Goal: Task Accomplishment & Management: Use online tool/utility

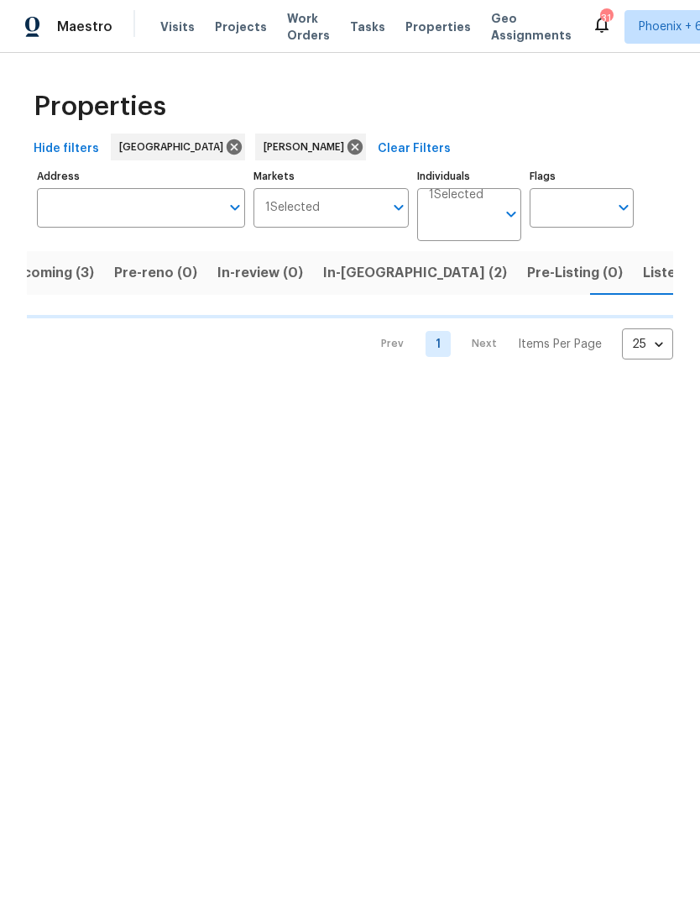
scroll to position [0, 34]
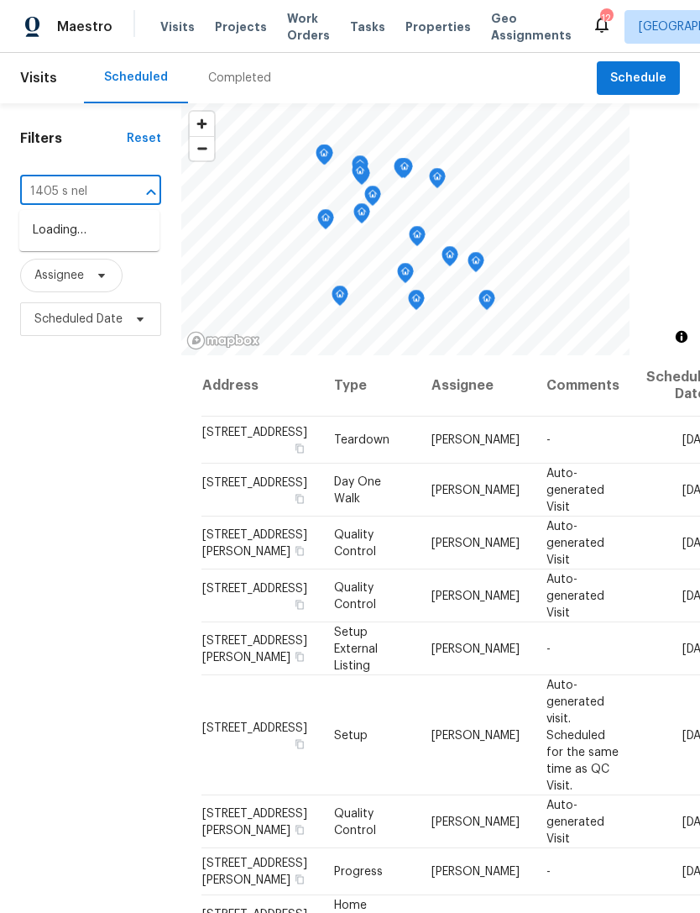
type input "1405 s nell"
click at [60, 255] on li "1405 S Nellis Blvd Unit 2087, Las Vegas, NV 89104" at bounding box center [89, 239] width 140 height 45
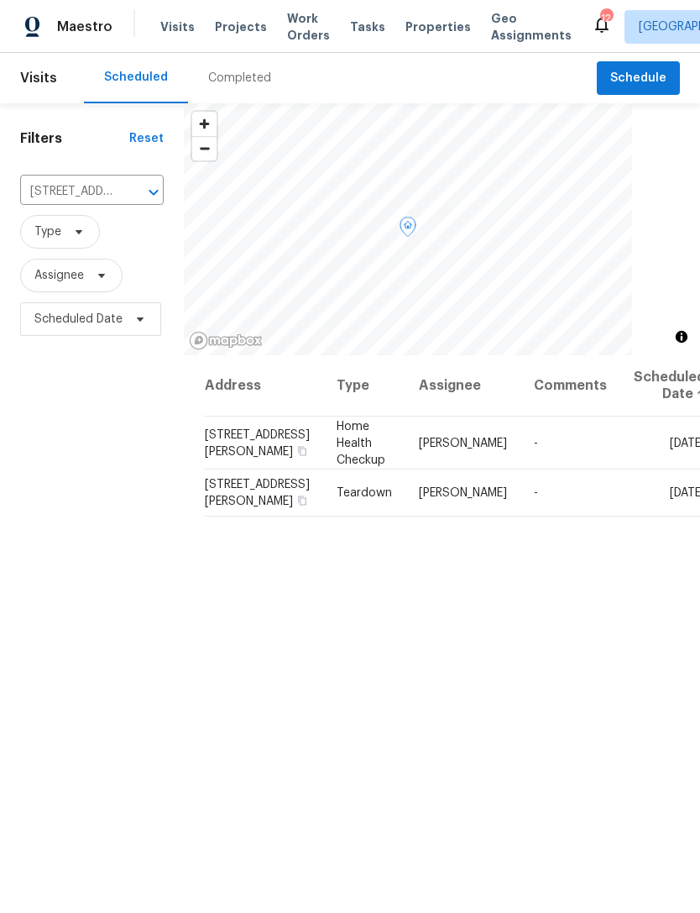
click at [0, 0] on icon at bounding box center [0, 0] width 0 height 0
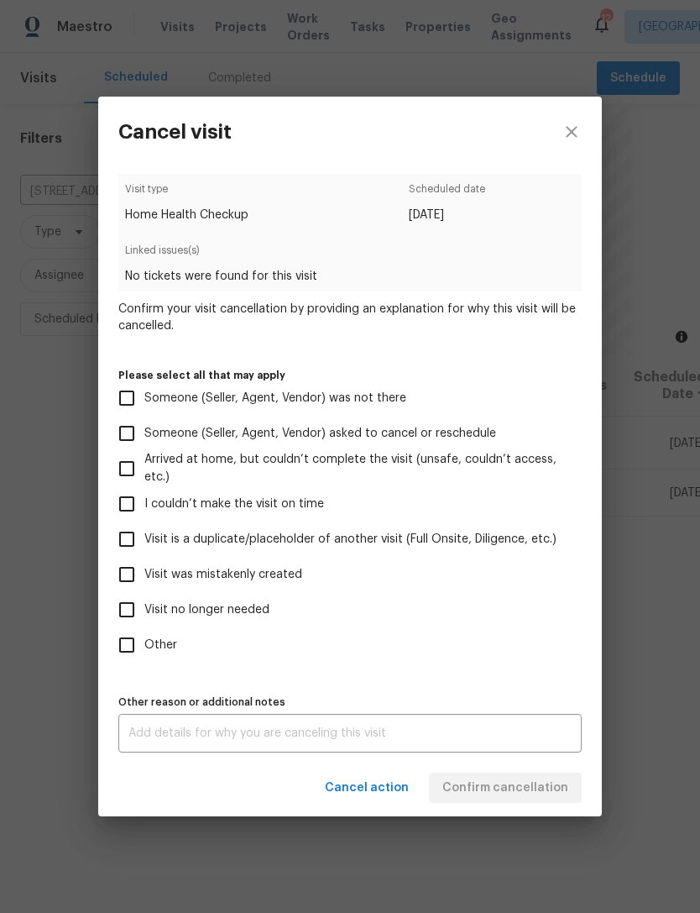
click at [241, 577] on span "Visit was mistakenly created" at bounding box center [223, 575] width 158 height 18
click at [144, 577] on input "Visit was mistakenly created" at bounding box center [126, 574] width 35 height 35
checkbox input "true"
click at [537, 778] on button "Confirm cancellation" at bounding box center [505, 787] width 153 height 31
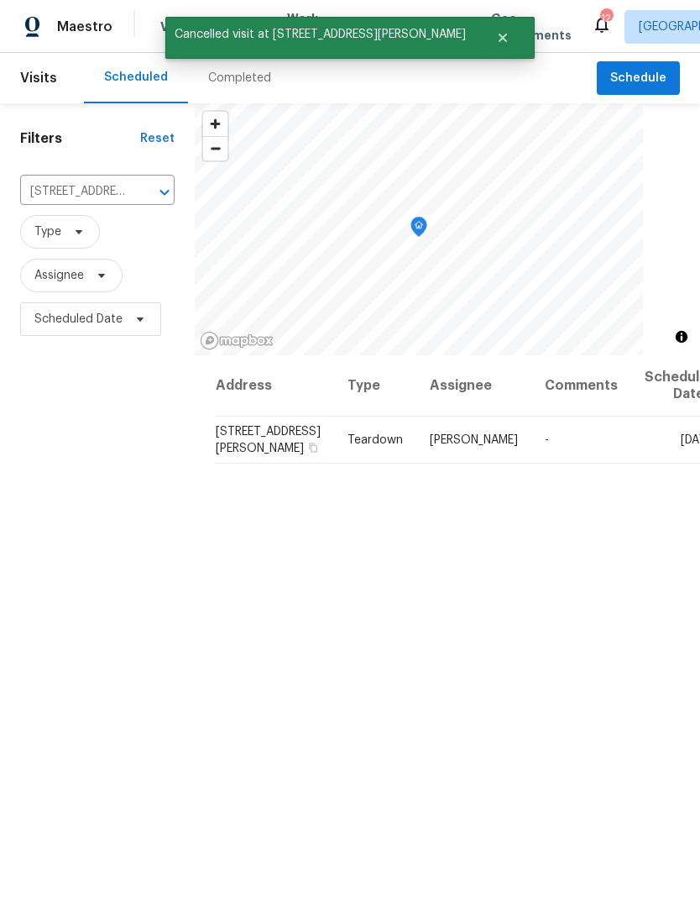
click at [134, 195] on icon "Clear" at bounding box center [142, 192] width 17 height 17
